Goal: Task Accomplishment & Management: Use online tool/utility

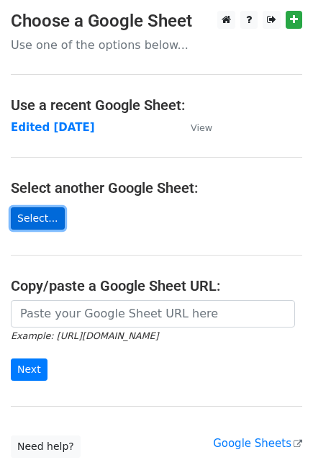
click at [42, 212] on link "Select..." at bounding box center [38, 218] width 54 height 22
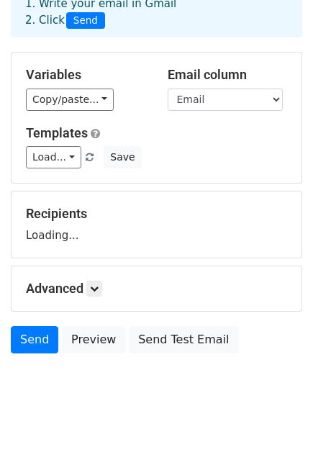
scroll to position [90, 0]
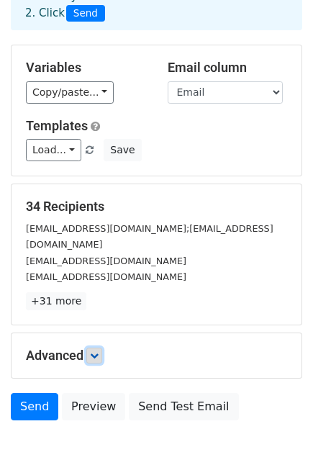
click at [95, 351] on icon at bounding box center [94, 355] width 9 height 9
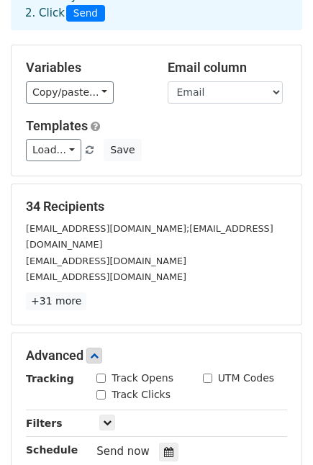
click at [99, 373] on input "Track Opens" at bounding box center [100, 377] width 9 height 9
checkbox input "true"
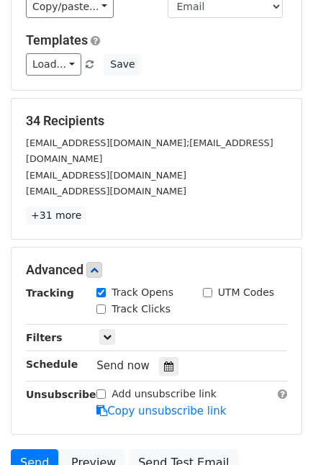
scroll to position [176, 0]
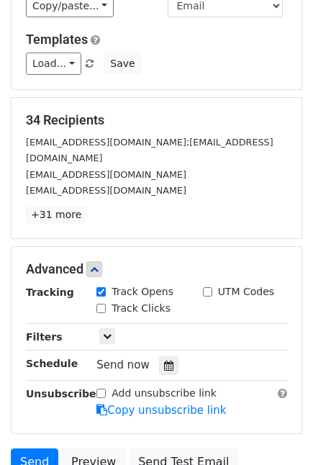
click at [104, 304] on input "Track Clicks" at bounding box center [100, 308] width 9 height 9
checkbox input "true"
click at [109, 332] on icon at bounding box center [107, 336] width 9 height 9
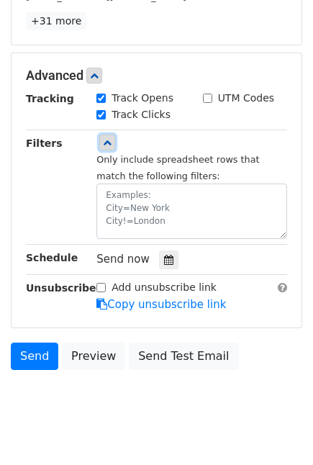
scroll to position [381, 0]
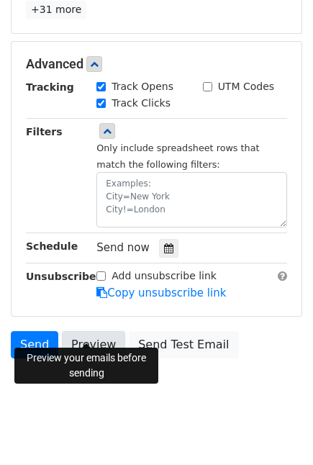
click at [84, 334] on link "Preview" at bounding box center [93, 344] width 63 height 27
click at [101, 337] on link "Preview" at bounding box center [93, 344] width 63 height 27
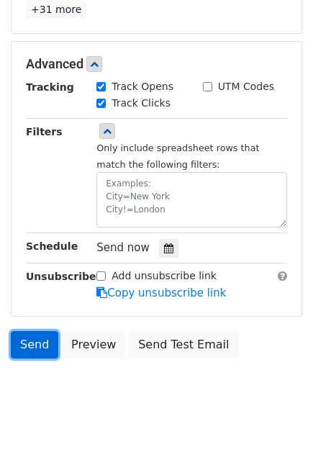
click at [45, 335] on link "Send" at bounding box center [34, 344] width 47 height 27
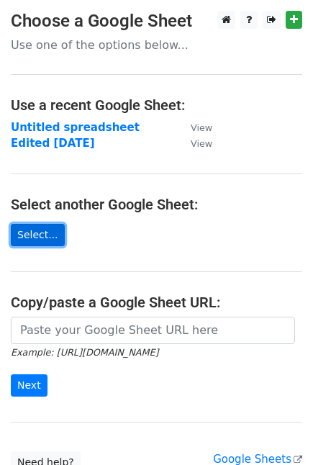
click at [43, 233] on link "Select..." at bounding box center [38, 235] width 54 height 22
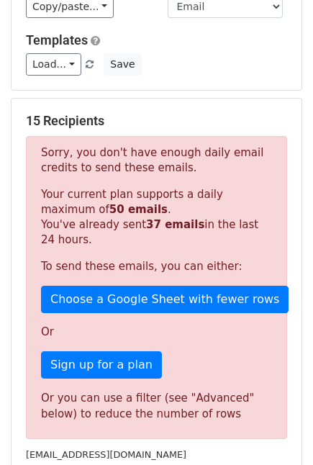
scroll to position [175, 0]
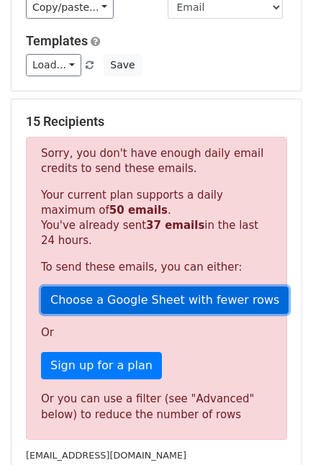
click at [81, 308] on link "Choose a Google Sheet with fewer rows" at bounding box center [164, 299] width 247 height 27
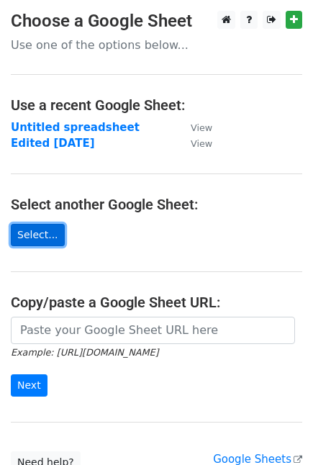
click at [39, 238] on link "Select..." at bounding box center [38, 235] width 54 height 22
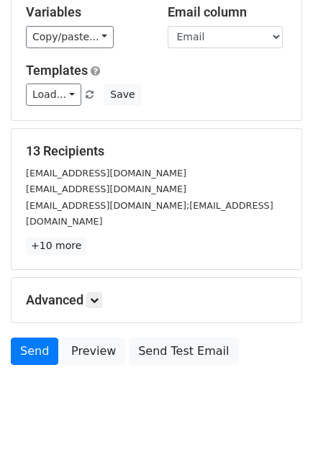
scroll to position [152, 0]
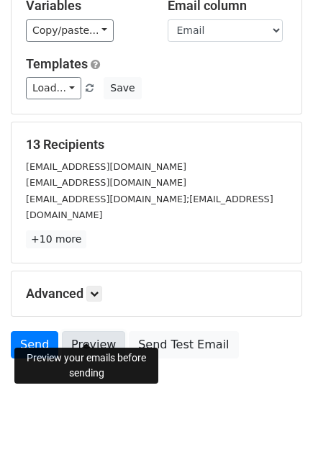
click at [92, 331] on link "Preview" at bounding box center [93, 344] width 63 height 27
click at [79, 332] on link "Preview" at bounding box center [93, 344] width 63 height 27
click at [106, 334] on link "Preview" at bounding box center [93, 344] width 63 height 27
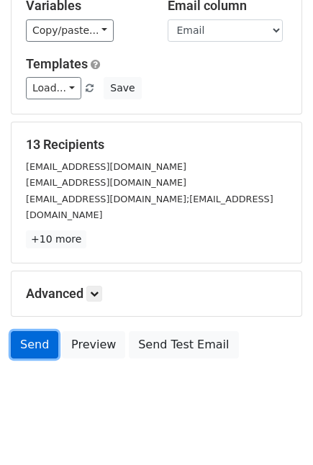
click at [26, 339] on link "Send" at bounding box center [34, 344] width 47 height 27
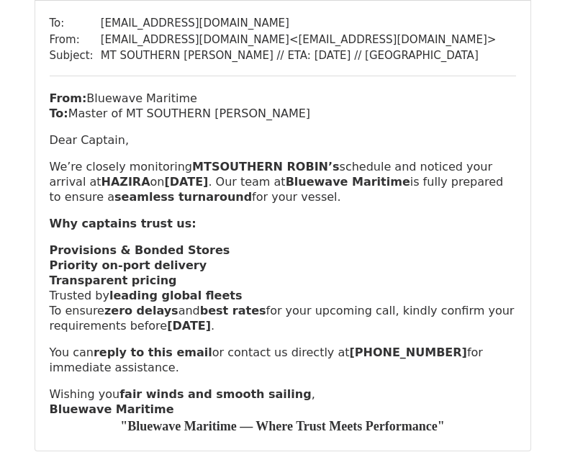
scroll to position [641, 0]
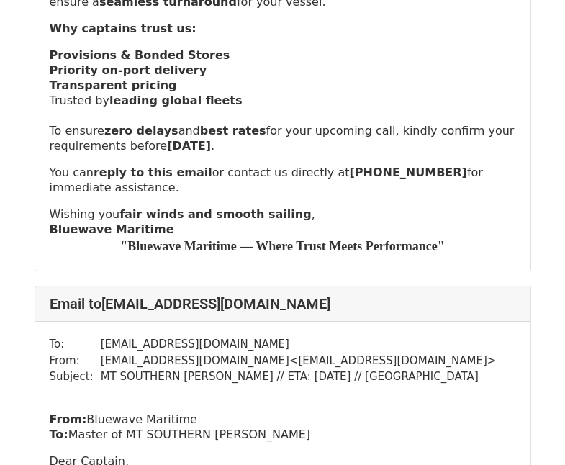
scroll to position [337, 0]
